Goal: Task Accomplishment & Management: Manage account settings

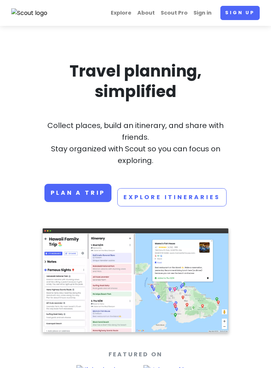
click at [241, 16] on link "Sign up" at bounding box center [240, 13] width 39 height 14
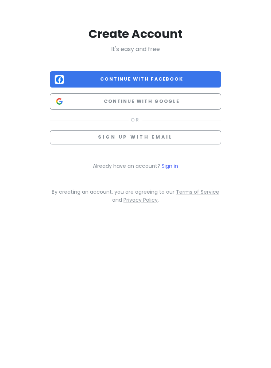
click at [171, 106] on button "Continue with Google" at bounding box center [135, 101] width 171 height 16
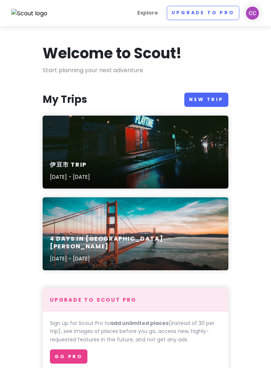
click at [201, 168] on div "伊豆市 Trip [DATE] - [DATE]" at bounding box center [136, 171] width 186 height 35
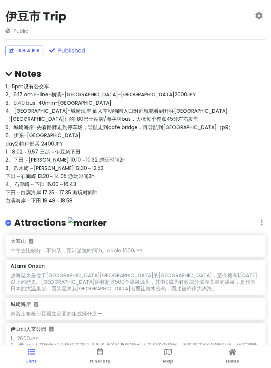
click at [256, 24] on div "Change Dates Make a Copy Delete Trip Go Pro ⚡️ Give Feedback 💡 Support Scout ☕️" at bounding box center [259, 23] width 8 height 23
click at [262, 18] on icon at bounding box center [259, 16] width 8 height 6
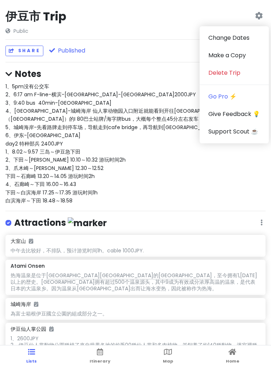
click at [230, 201] on div "1、5pm没有公交车 2、6:17 am F-line-[GEOGRAPHIC_DATA]-[GEOGRAPHIC_DATA] 3、9:40 bus 40mi…" at bounding box center [135, 143] width 260 height 123
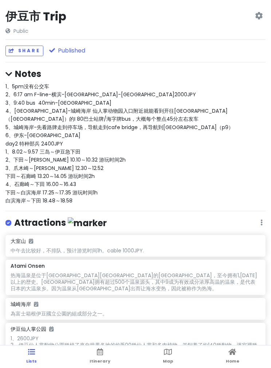
scroll to position [0, 0]
click at [98, 360] on span "Itinerary" at bounding box center [100, 361] width 21 height 6
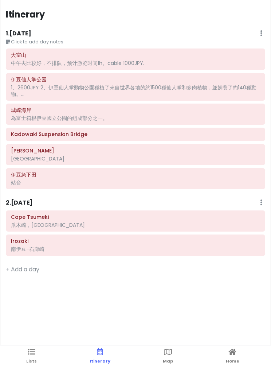
click at [165, 358] on span "Map" at bounding box center [168, 361] width 10 height 6
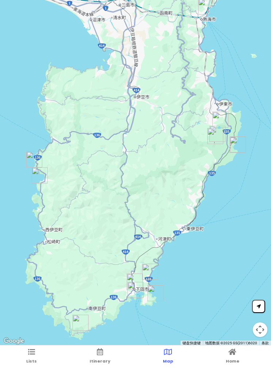
click at [229, 359] on span "Home" at bounding box center [232, 361] width 13 height 6
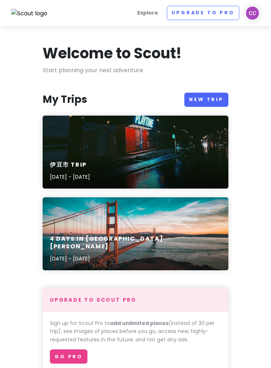
click at [142, 149] on div "伊豆市 Trip [DATE] - [DATE]" at bounding box center [136, 152] width 186 height 73
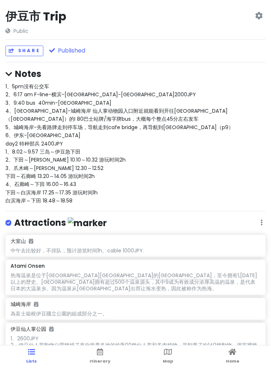
click at [102, 351] on icon at bounding box center [100, 351] width 6 height 5
